Goal: Task Accomplishment & Management: Use online tool/utility

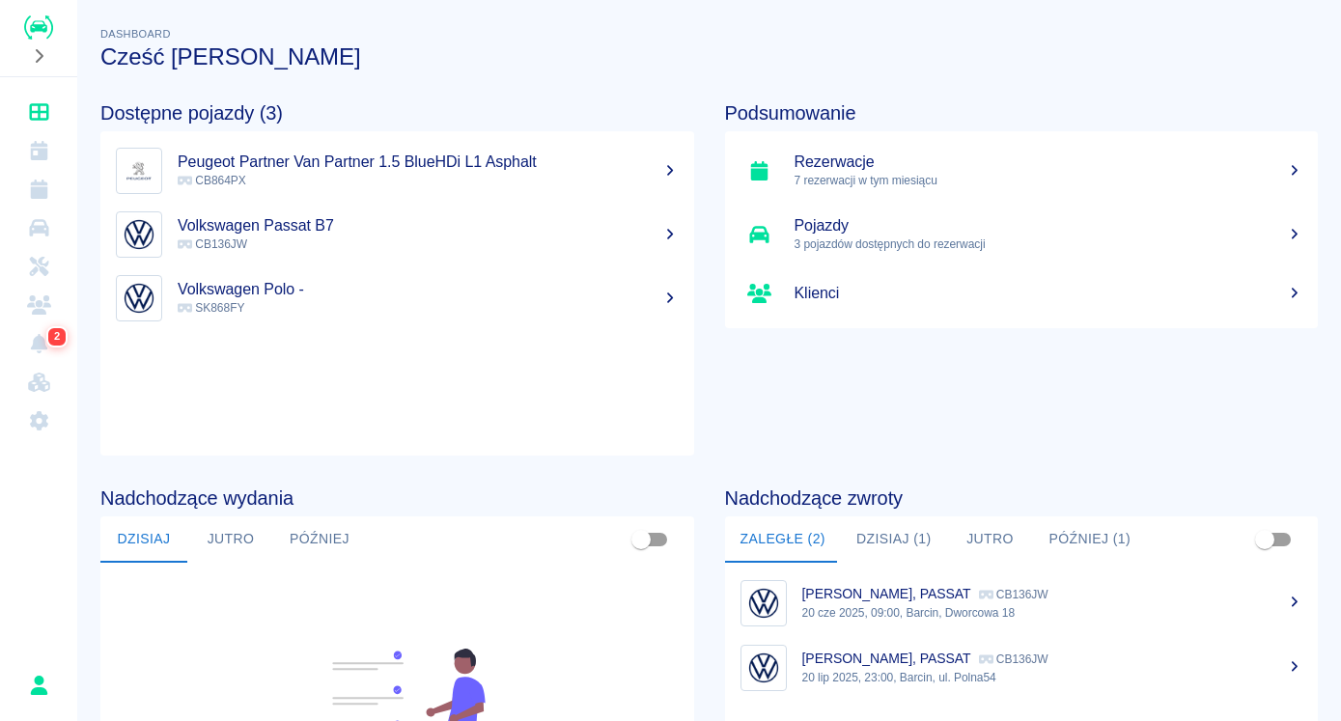
click at [881, 162] on h5 "Rezerwacje" at bounding box center [1049, 162] width 509 height 19
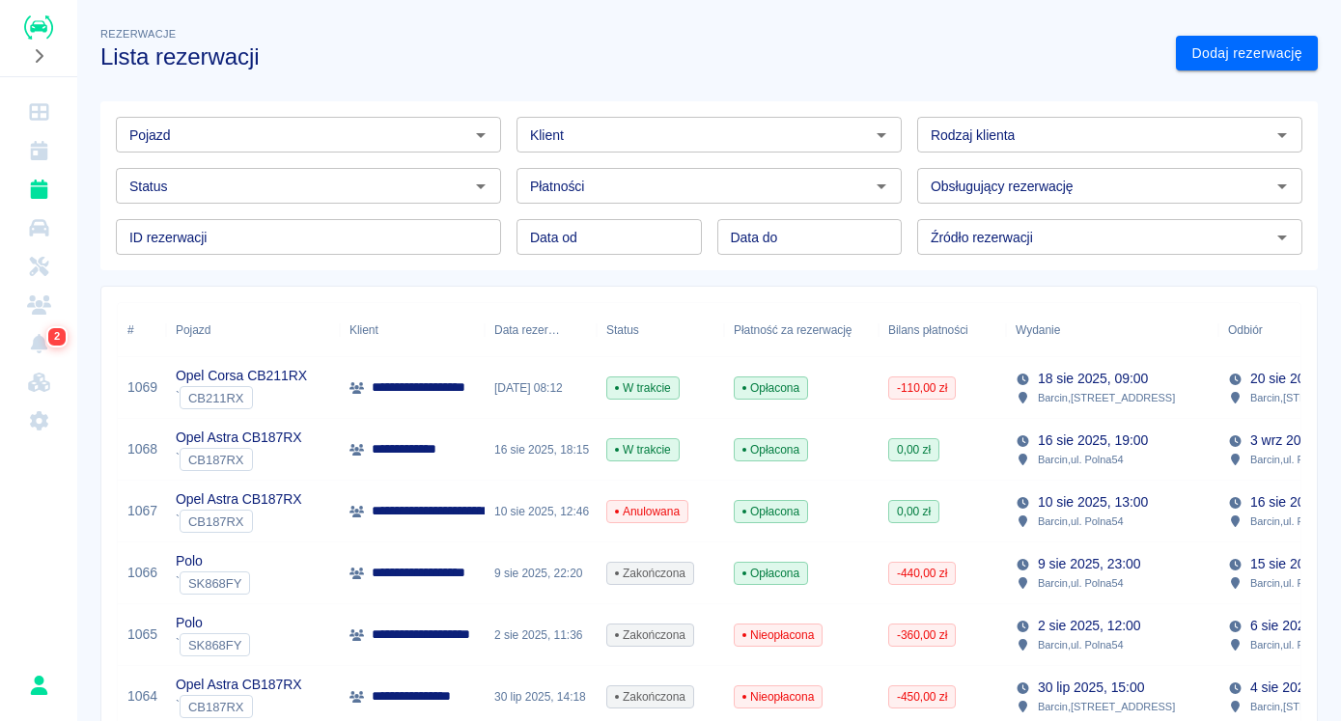
click at [461, 395] on p "**********" at bounding box center [437, 387] width 130 height 20
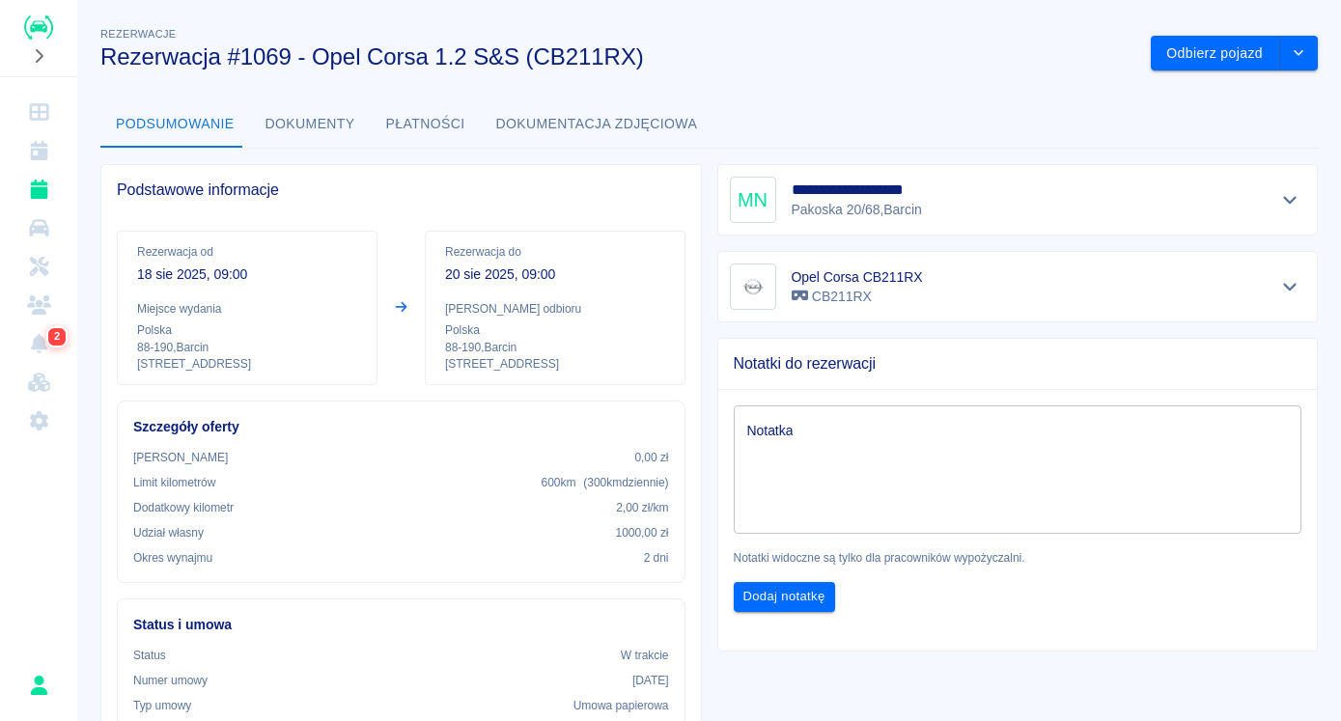
click at [299, 118] on button "Dokumenty" at bounding box center [310, 124] width 121 height 46
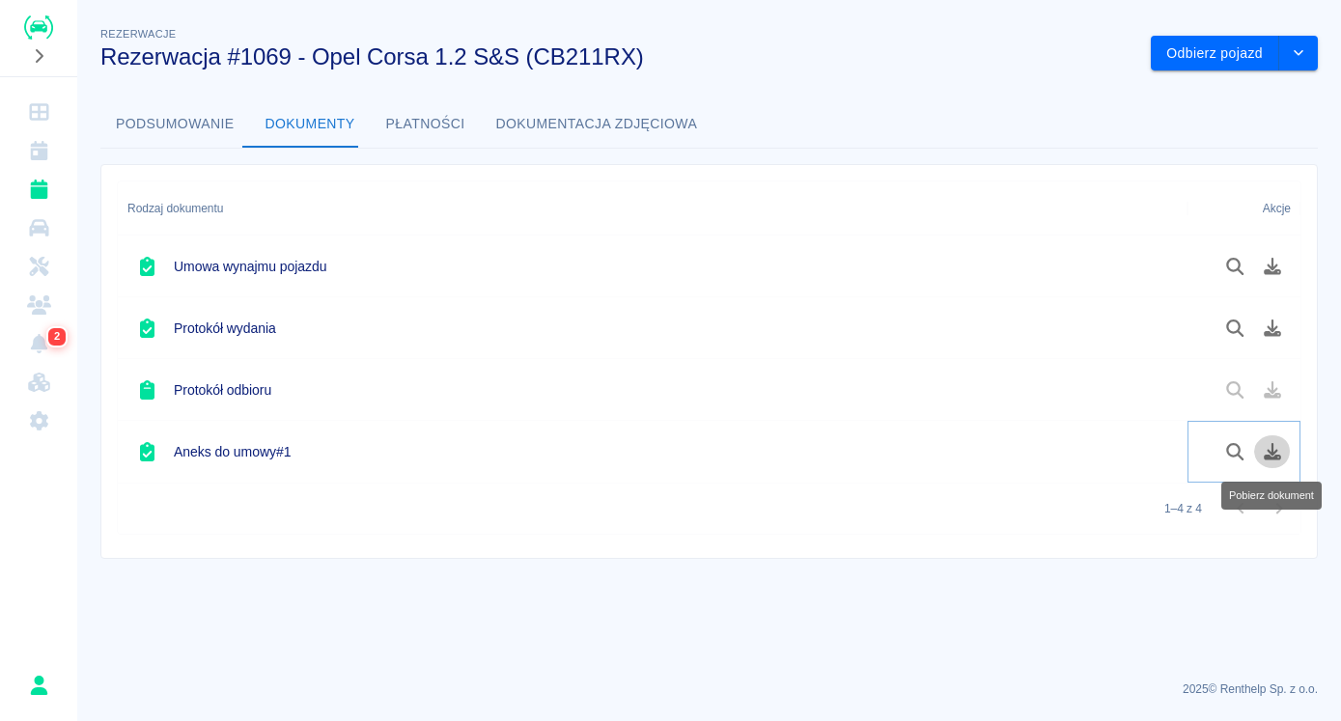
click at [1272, 452] on icon "Pobierz dokument" at bounding box center [1273, 451] width 22 height 17
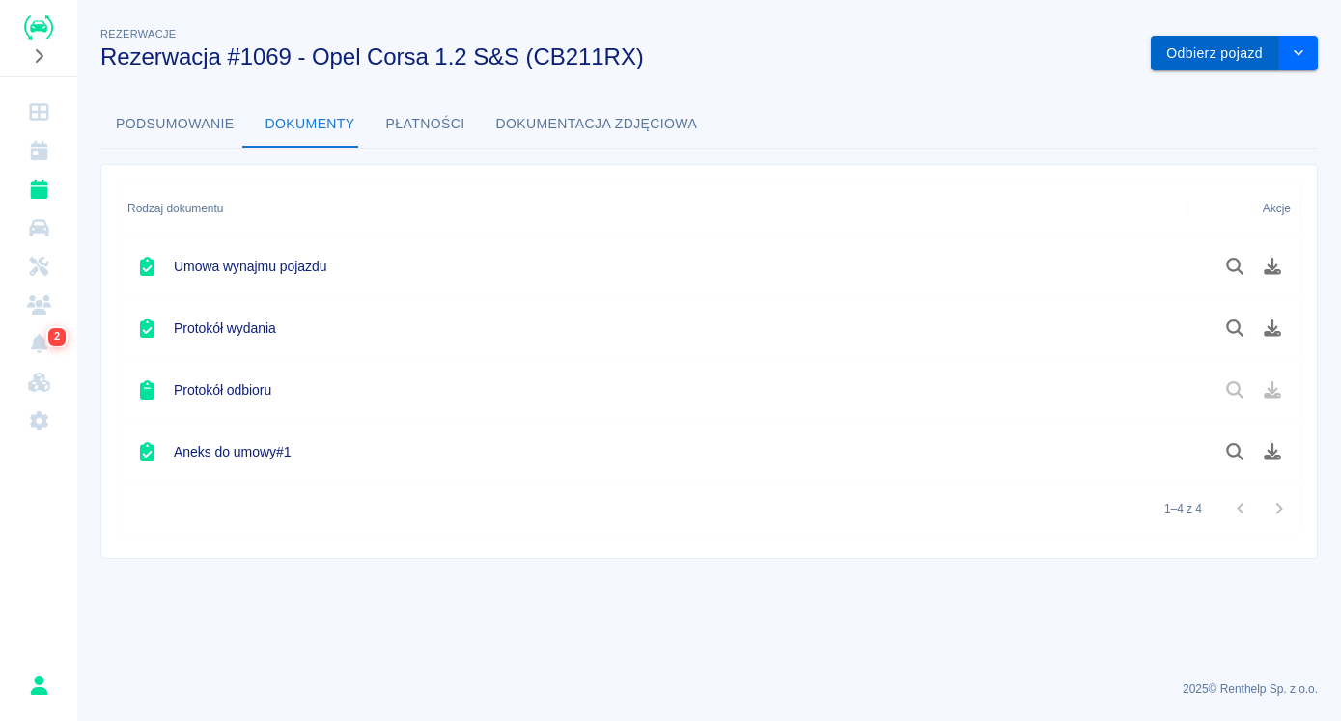
click at [1213, 45] on button "Odbierz pojazd" at bounding box center [1215, 54] width 128 height 36
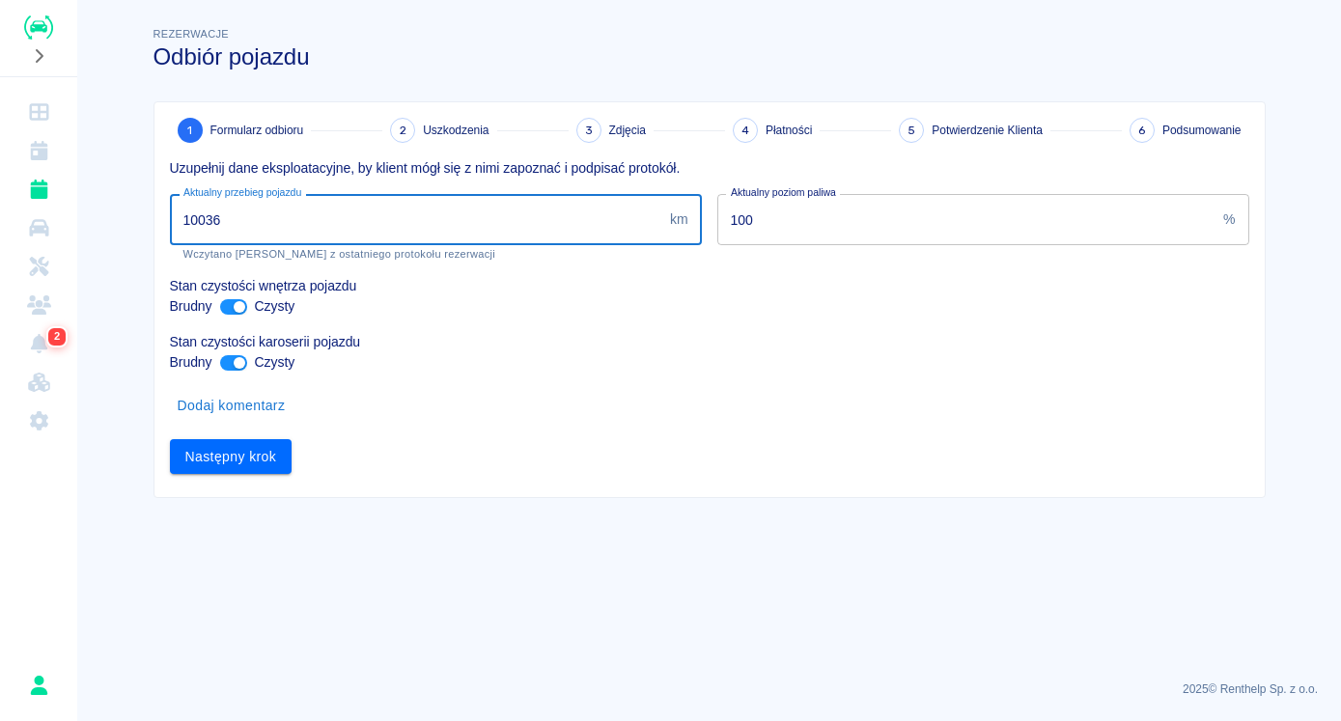
drag, startPoint x: 242, startPoint y: 214, endPoint x: 109, endPoint y: 219, distance: 133.3
click at [170, 219] on input "10036" at bounding box center [416, 219] width 492 height 51
type input "10305"
click at [250, 454] on button "Następny krok" at bounding box center [231, 457] width 123 height 36
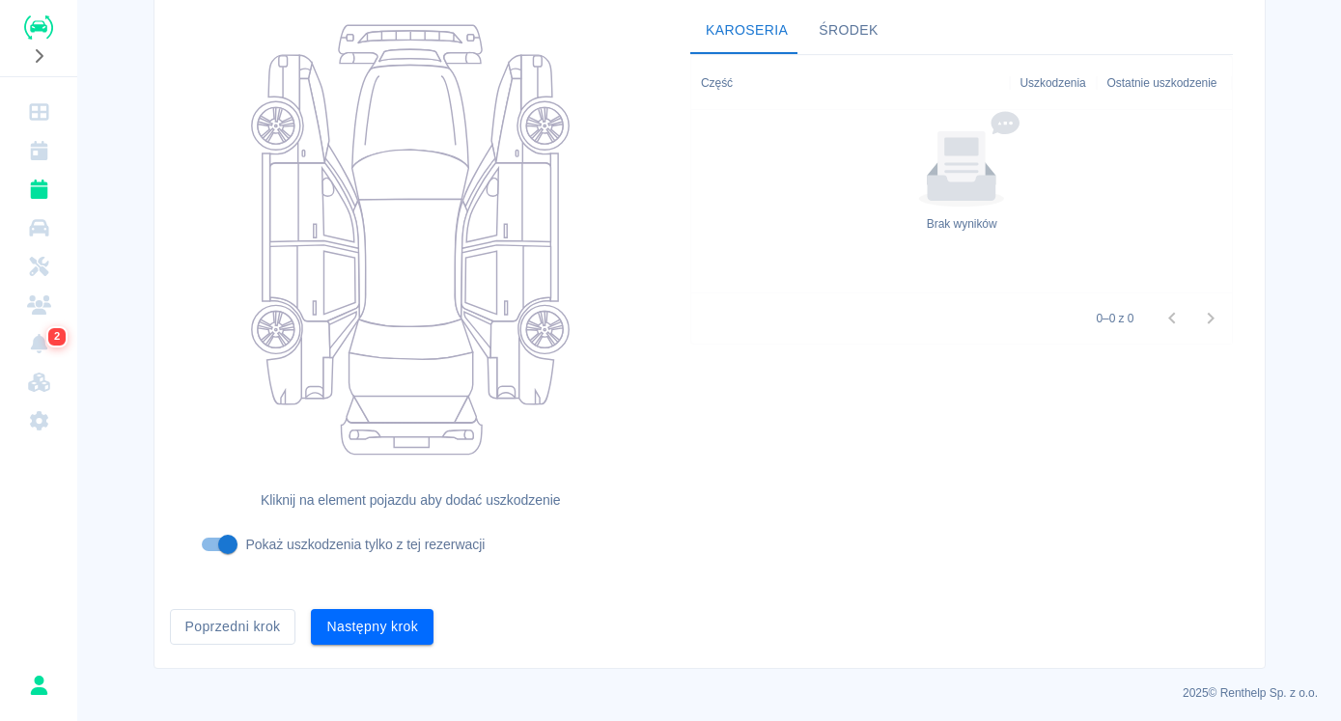
scroll to position [201, 0]
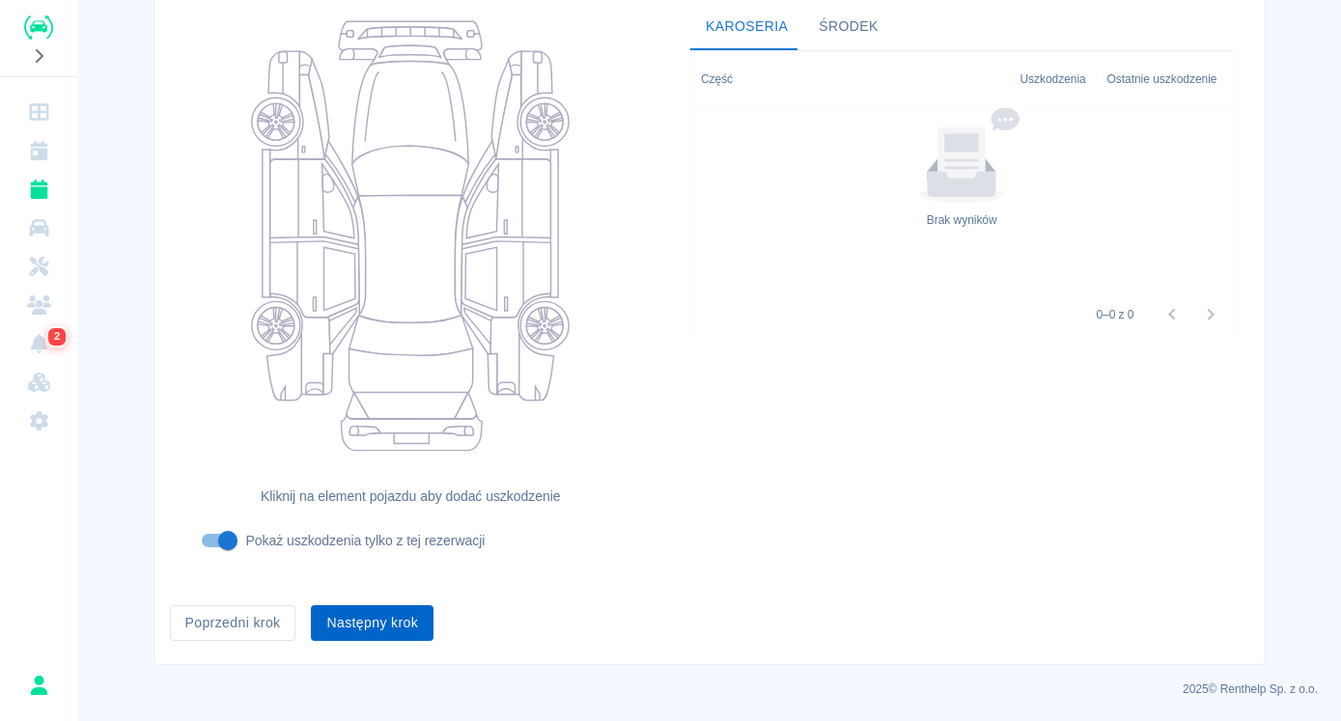
click at [385, 614] on button "Następny krok" at bounding box center [372, 623] width 123 height 36
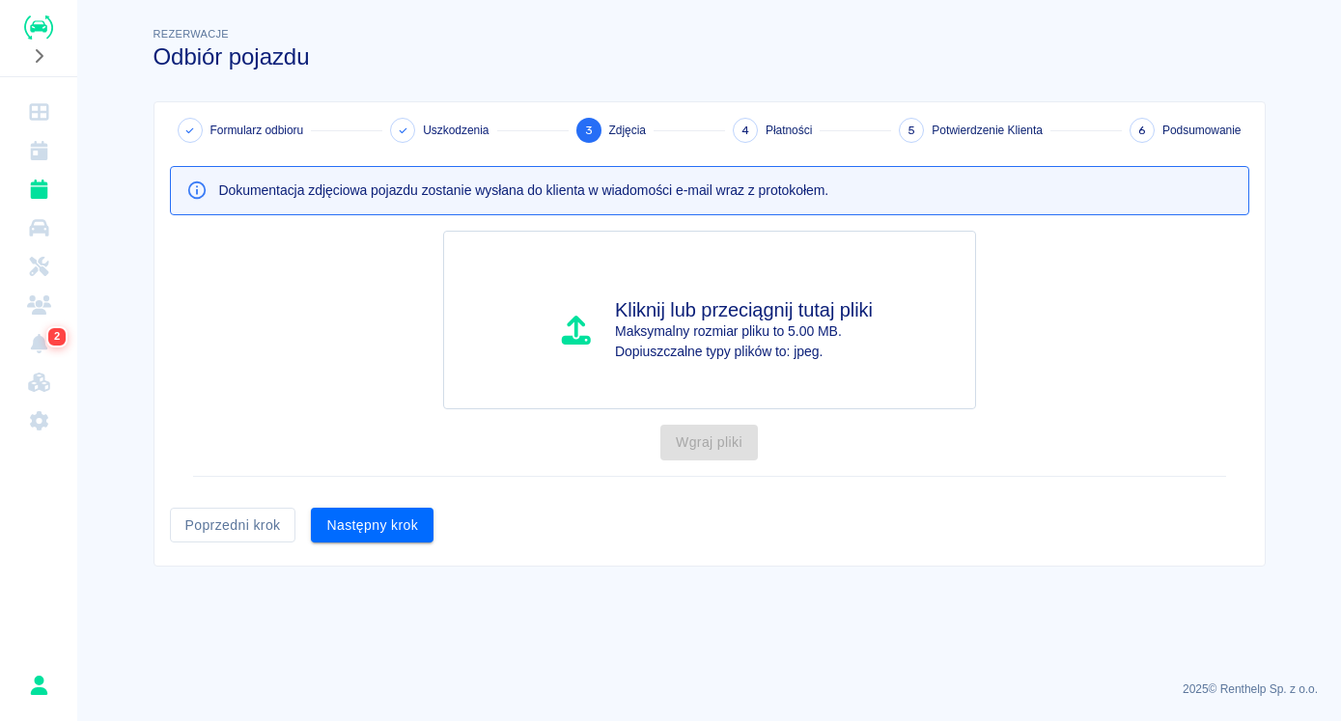
scroll to position [0, 0]
click at [390, 527] on button "Następny krok" at bounding box center [372, 526] width 123 height 36
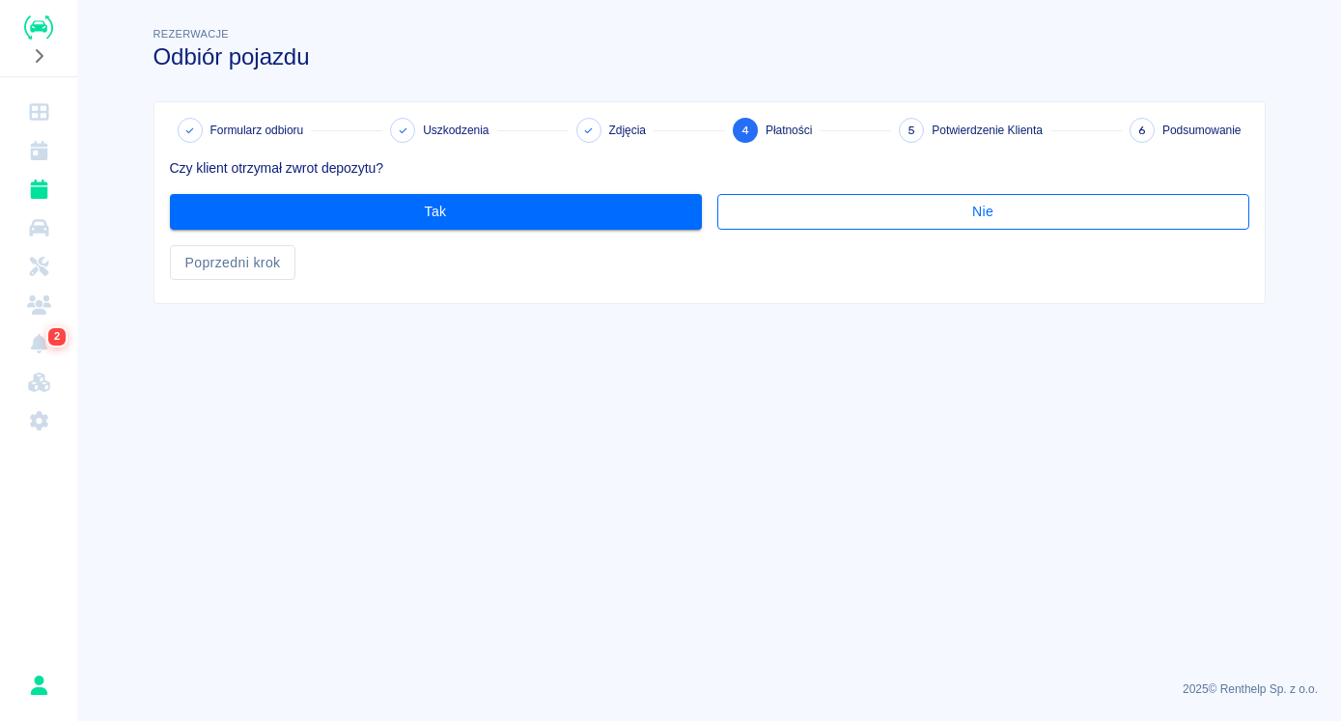
click at [938, 201] on button "Nie" at bounding box center [983, 212] width 532 height 36
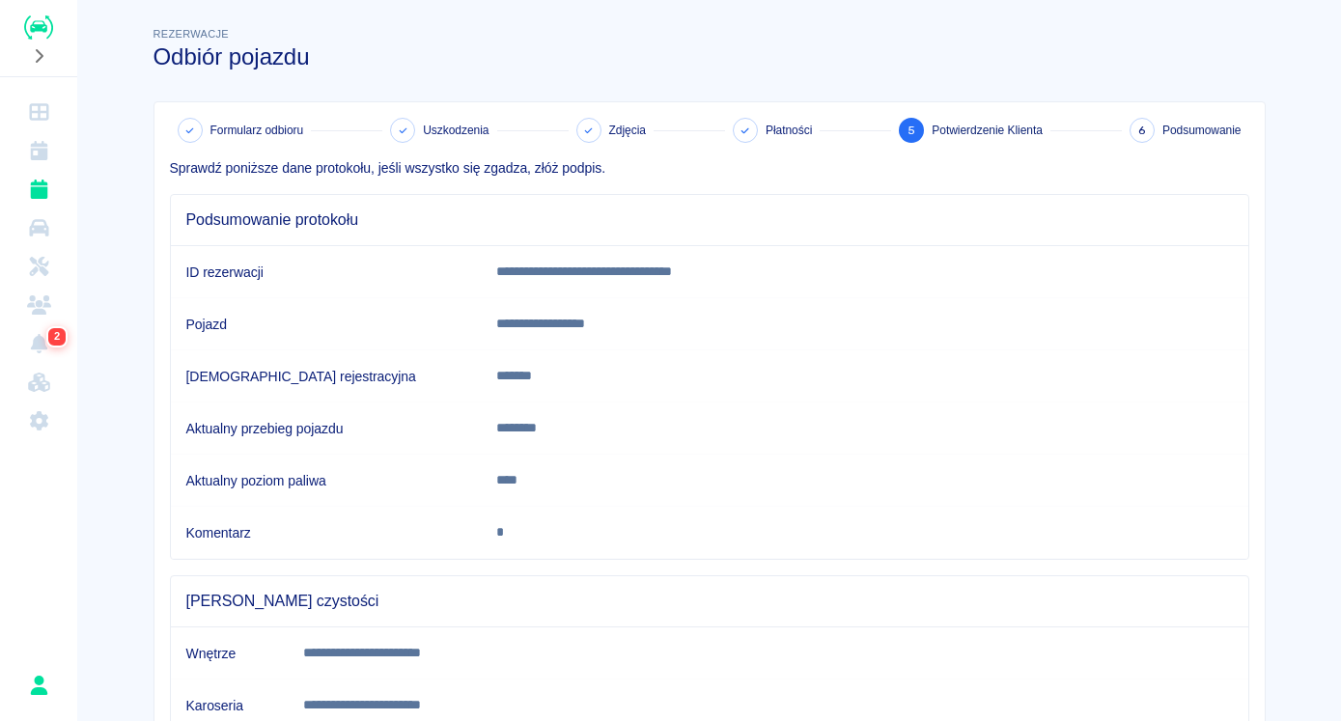
scroll to position [316, 0]
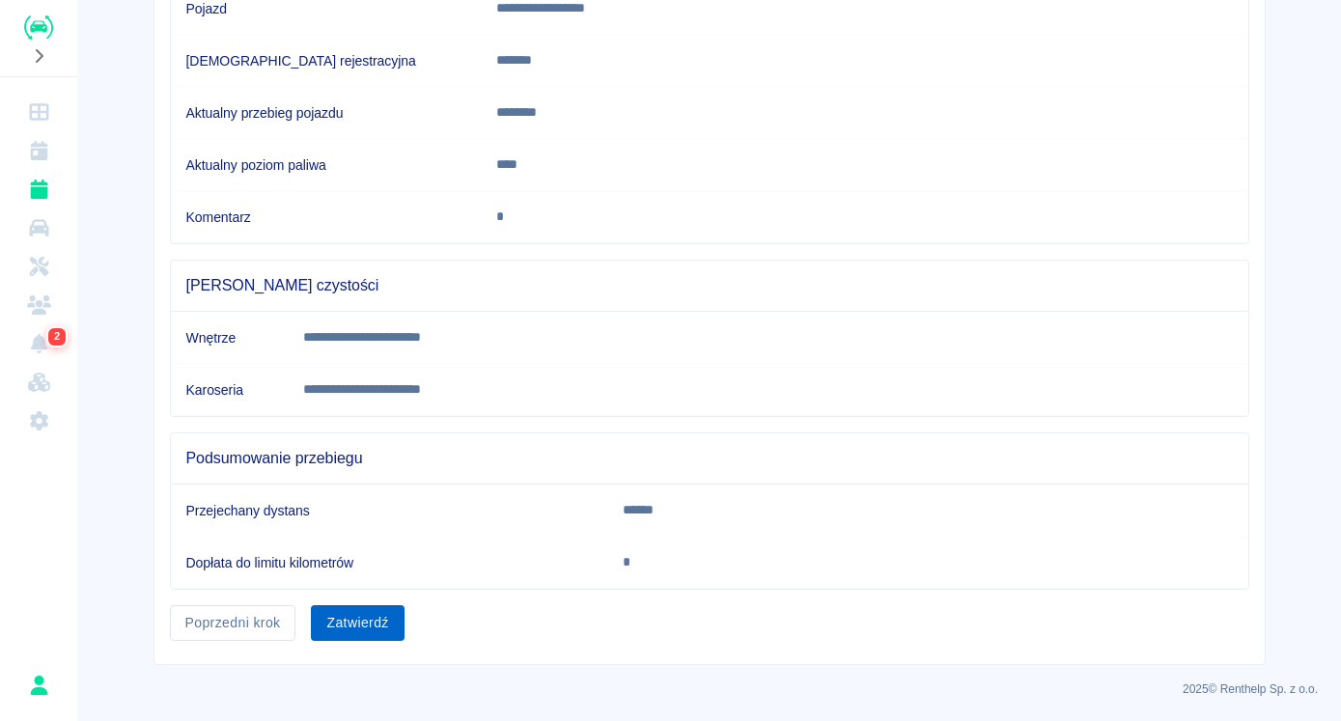
click at [336, 633] on button "Zatwierdź" at bounding box center [357, 623] width 93 height 36
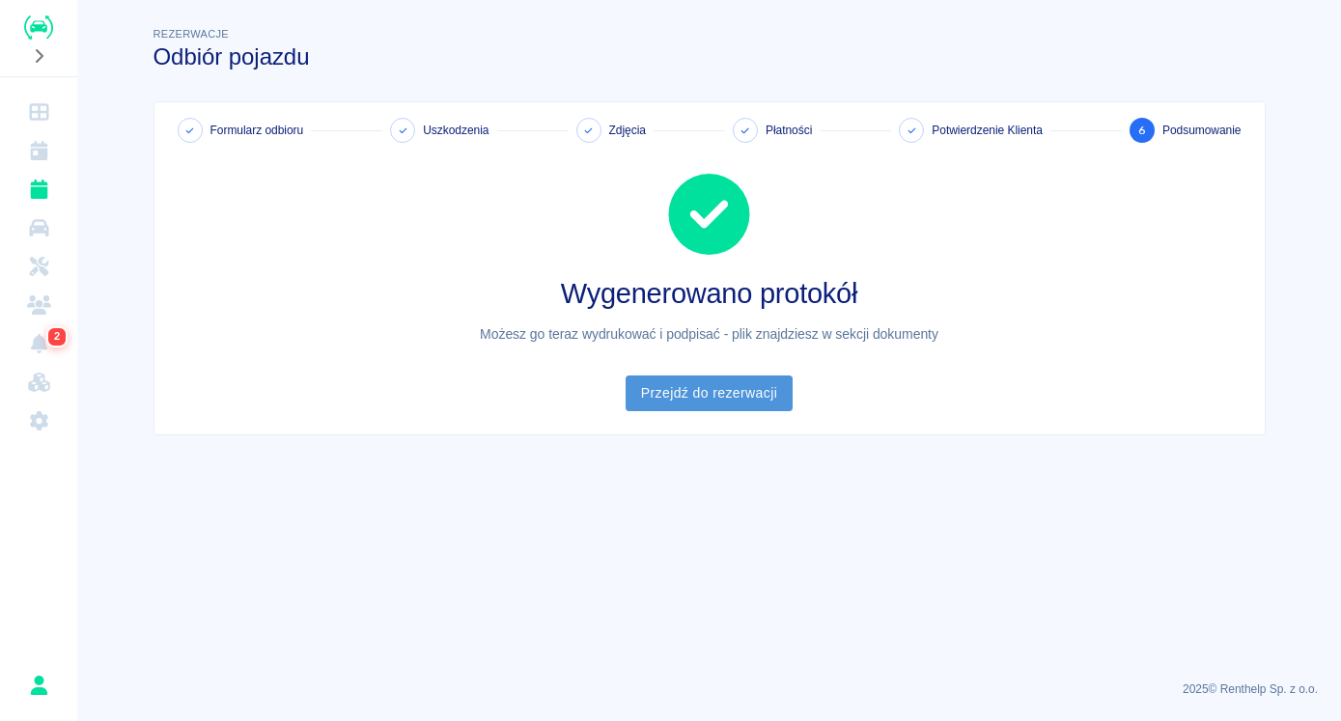
click at [688, 390] on link "Przejdź do rezerwacji" at bounding box center [709, 394] width 167 height 36
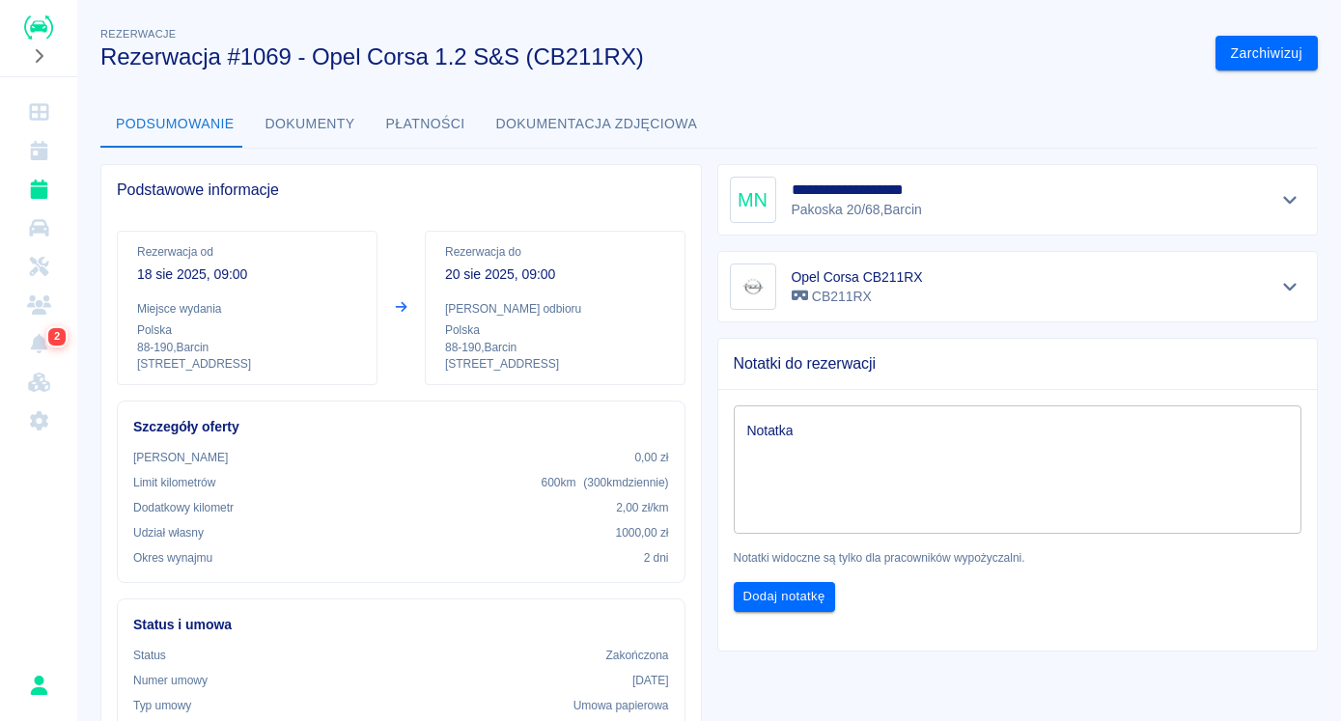
click at [308, 122] on button "Dokumenty" at bounding box center [310, 124] width 121 height 46
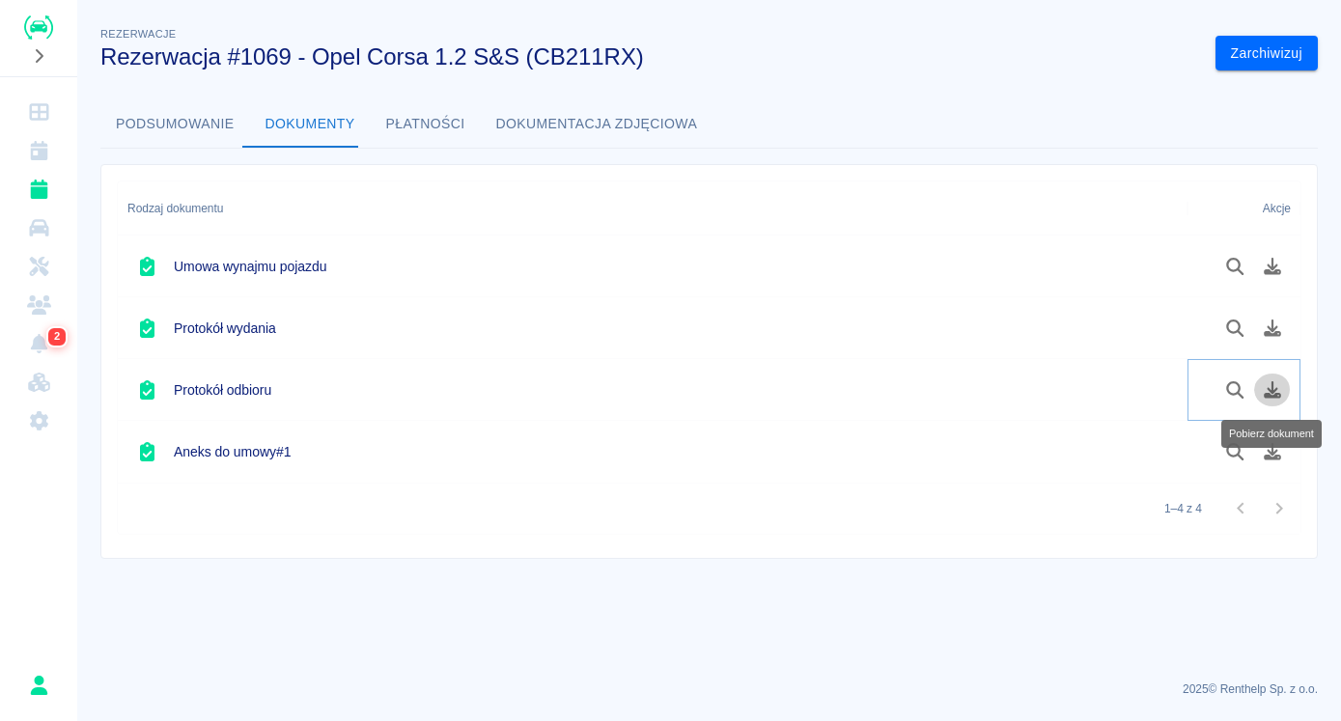
click at [1268, 396] on icon "Pobierz dokument" at bounding box center [1272, 389] width 17 height 17
click at [27, 35] on img "Renthelp" at bounding box center [38, 27] width 29 height 24
